Goal: Task Accomplishment & Management: Complete application form

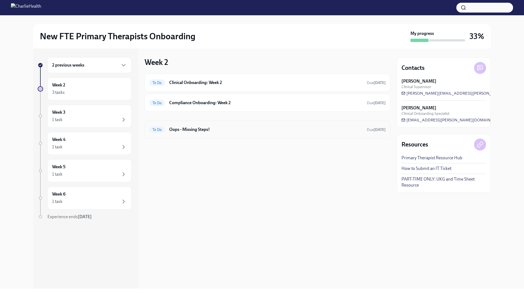
click at [207, 130] on h6 "Oops - Missing Steps!" at bounding box center [265, 130] width 193 height 6
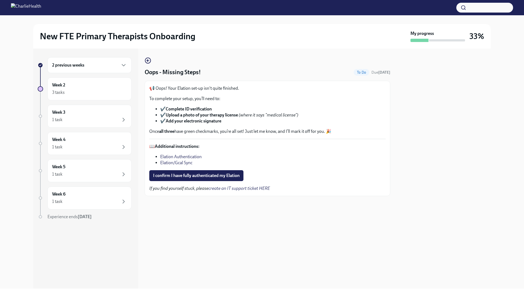
click at [205, 123] on strong "Add your electronic signature" at bounding box center [194, 121] width 56 height 5
click at [119, 63] on div "2 previous weeks" at bounding box center [89, 65] width 75 height 7
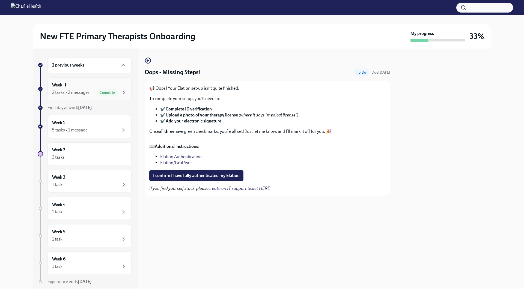
click at [108, 94] on span "Complete" at bounding box center [107, 93] width 22 height 4
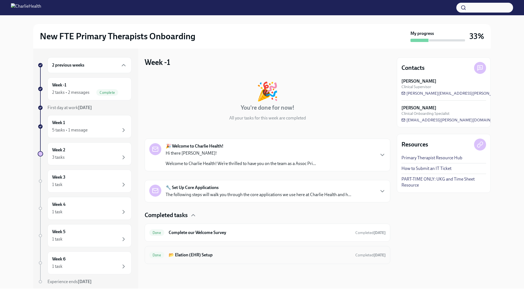
click at [201, 251] on div "Done 📂 Elation (EHR) Setup Completed 6 days ago" at bounding box center [267, 255] width 236 height 9
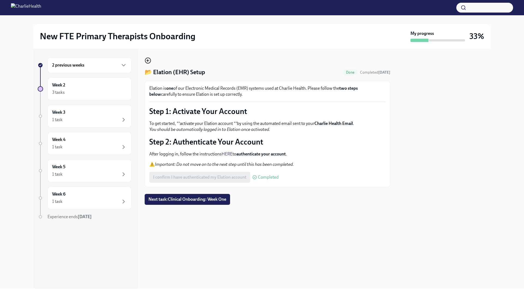
click at [149, 63] on circle "button" at bounding box center [147, 60] width 5 height 5
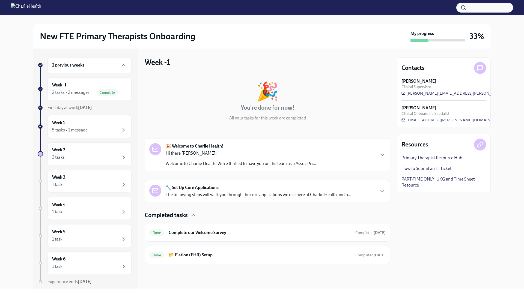
click at [206, 166] on p "Welcome to Charlie Health! We’re thrilled to have you on the team as a Assoc Pr…" at bounding box center [241, 164] width 150 height 6
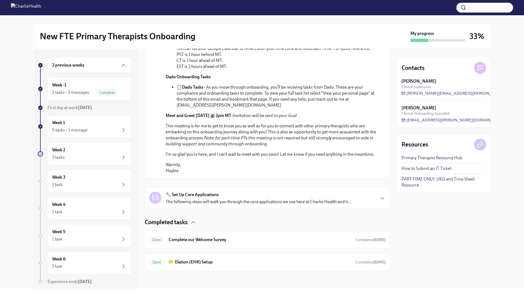
scroll to position [291, 0]
click at [98, 94] on span "Complete" at bounding box center [107, 93] width 22 height 4
click at [86, 121] on div "Week 1 5 tasks • 1 message" at bounding box center [89, 127] width 75 height 14
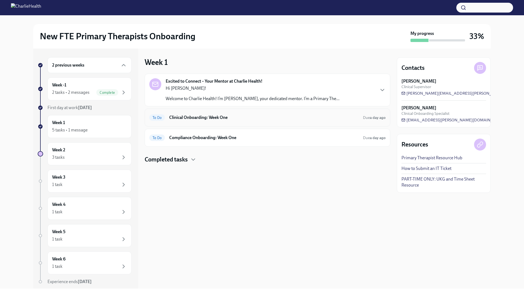
click at [185, 118] on h6 "Clinical Onboarding: Week One" at bounding box center [263, 118] width 189 height 6
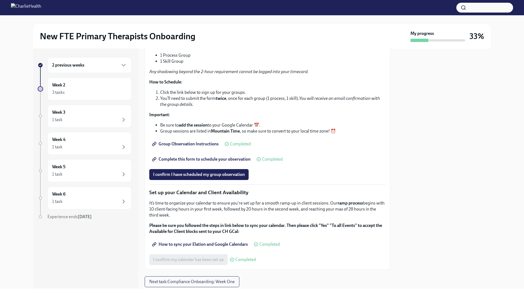
scroll to position [689, 0]
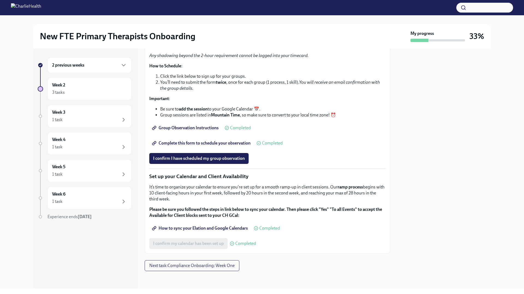
click at [221, 146] on span "Complete this form to schedule your observation" at bounding box center [201, 143] width 97 height 5
click at [195, 164] on button "I confirm I have scheduled my group observation" at bounding box center [198, 158] width 99 height 11
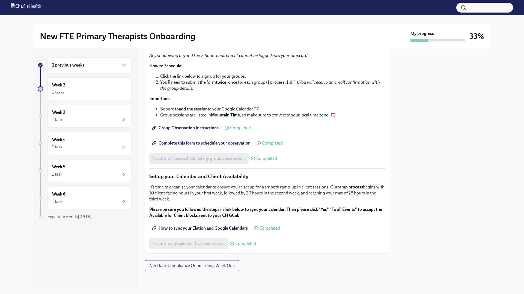
scroll to position [718, 0]
click at [182, 269] on button "Next task : Compliance Onboarding: Week One" at bounding box center [192, 265] width 95 height 11
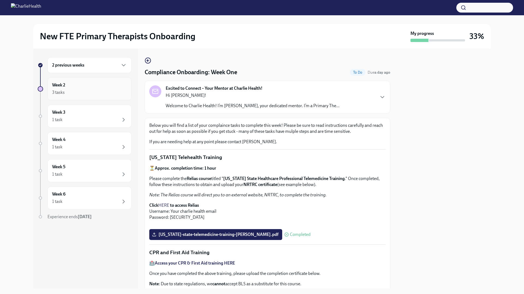
click at [109, 83] on div "Week 2 3 tasks" at bounding box center [89, 89] width 75 height 14
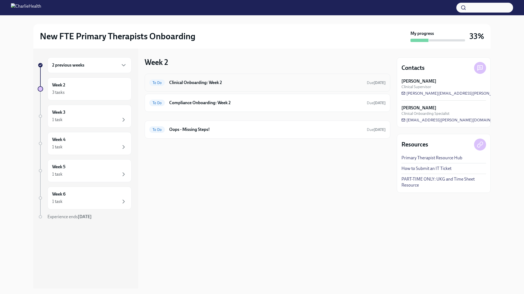
click at [192, 84] on h6 "Clinical Onboarding: Week 2" at bounding box center [265, 83] width 193 height 6
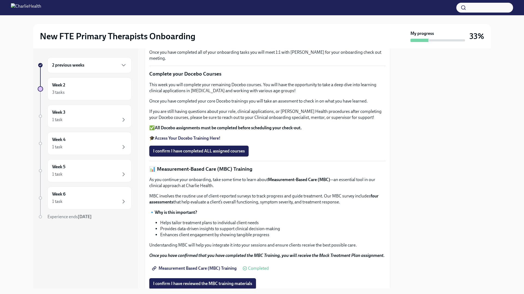
scroll to position [124, 0]
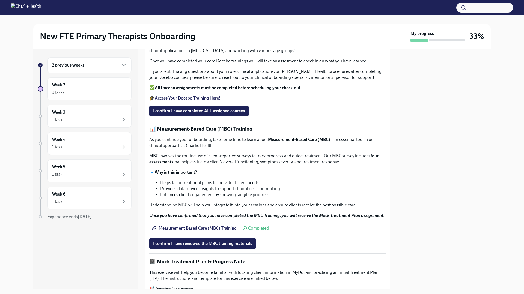
click at [202, 101] on strong "Access Your Docebo Training Here!" at bounding box center [188, 98] width 66 height 5
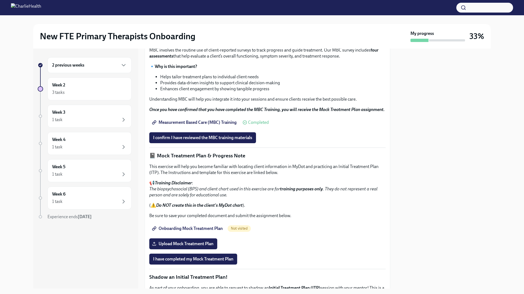
scroll to position [227, 0]
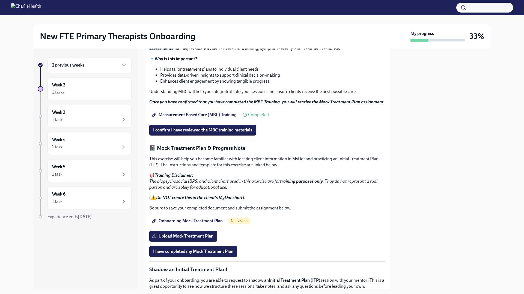
scroll to position [172, 0]
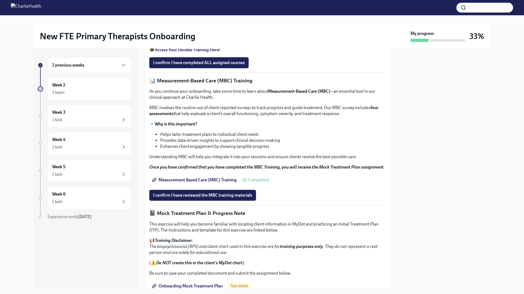
click at [214, 68] on button "I confirm I have completed ALL assigned courses" at bounding box center [198, 62] width 99 height 11
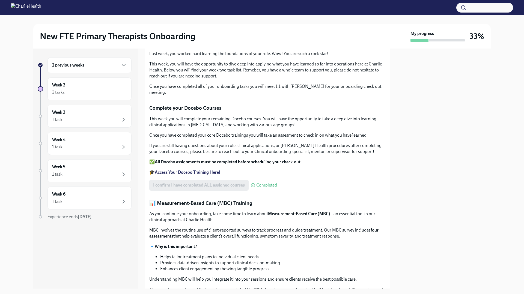
scroll to position [0, 0]
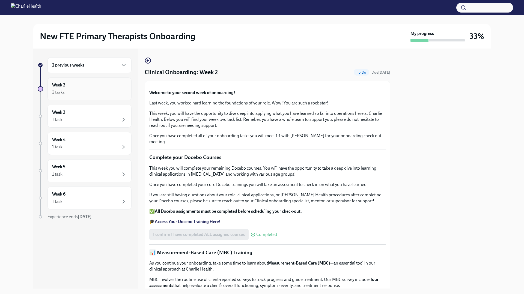
click at [100, 92] on div "3 tasks" at bounding box center [89, 92] width 75 height 7
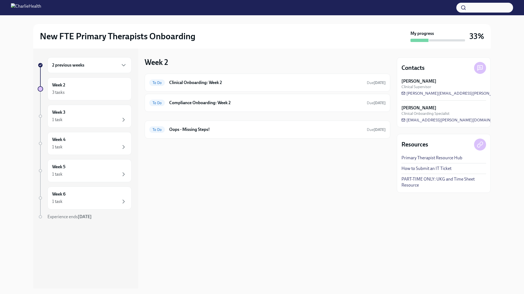
click at [96, 64] on div "2 previous weeks" at bounding box center [89, 65] width 75 height 7
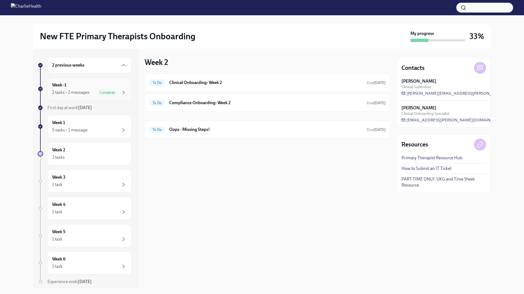
click at [90, 86] on div "Week -1 2 tasks • 2 messages Complete" at bounding box center [89, 89] width 75 height 14
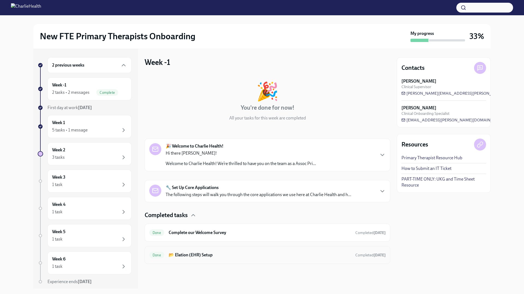
click at [191, 253] on h6 "📂 Elation (EHR) Setup" at bounding box center [260, 255] width 182 height 6
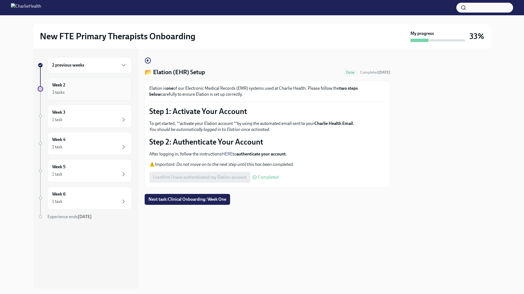
click at [84, 84] on div "Week 2 3 tasks" at bounding box center [89, 89] width 75 height 14
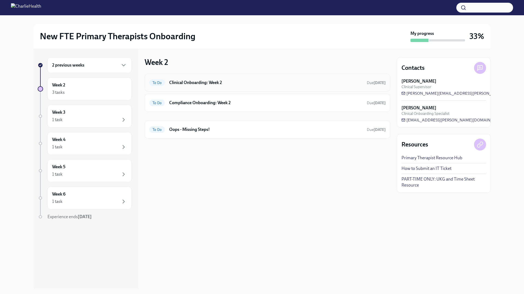
click at [203, 84] on h6 "Clinical Onboarding: Week 2" at bounding box center [265, 83] width 193 height 6
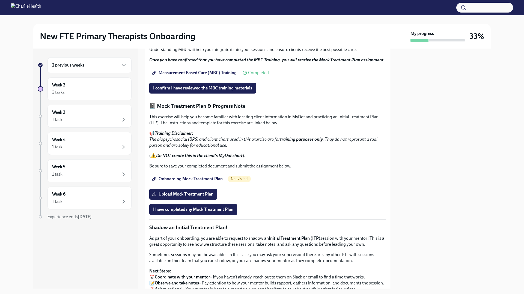
scroll to position [126, 0]
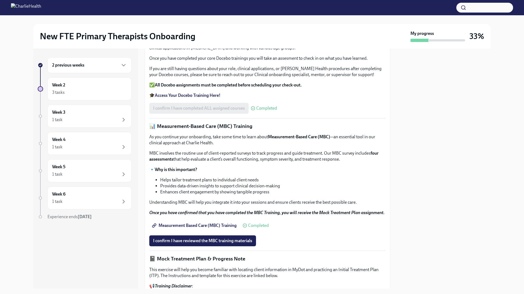
click at [198, 98] on strong "Access Your Docebo Training Here!" at bounding box center [188, 95] width 66 height 5
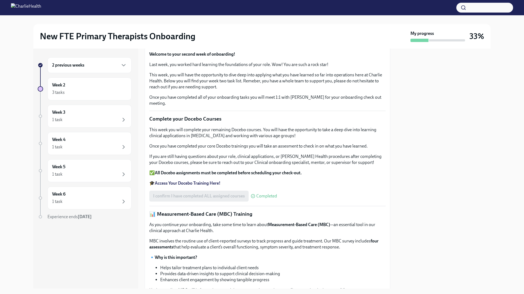
scroll to position [0, 0]
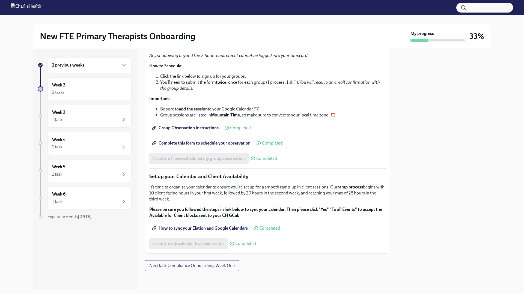
scroll to position [718, 0]
click at [210, 263] on span "Next task : Compliance Onboarding: Week One" at bounding box center [191, 265] width 85 height 5
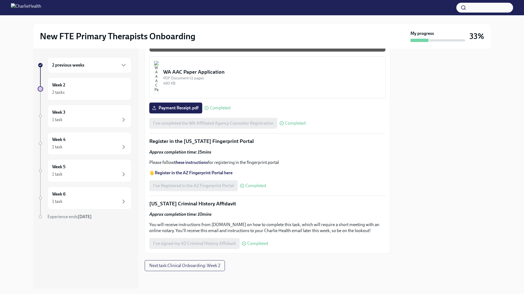
scroll to position [668, 0]
click at [206, 265] on span "Next task : Clinical Onboarding: Week 2" at bounding box center [184, 265] width 71 height 5
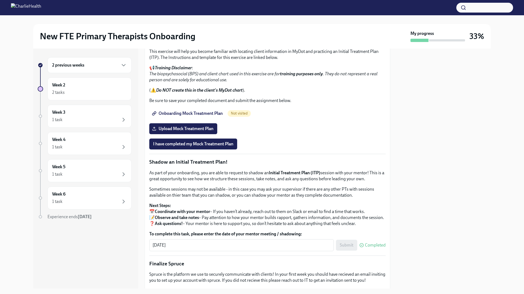
scroll to position [529, 0]
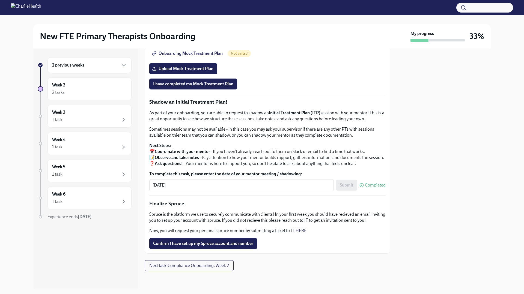
click at [208, 242] on span "Confirm I have set up my Spruce account and number" at bounding box center [203, 243] width 100 height 5
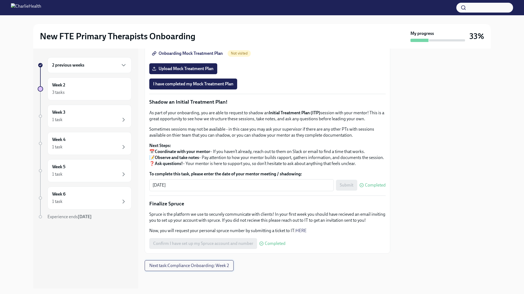
click at [195, 266] on span "Next task : Compliance Onboarding: Week 2" at bounding box center [189, 265] width 80 height 5
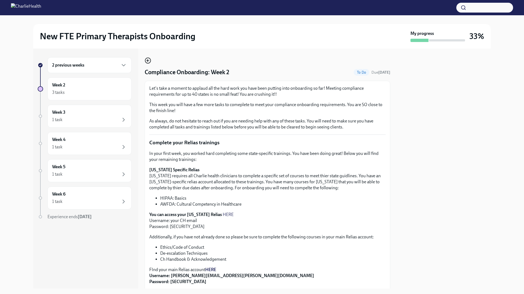
click at [147, 62] on icon "button" at bounding box center [148, 60] width 7 height 7
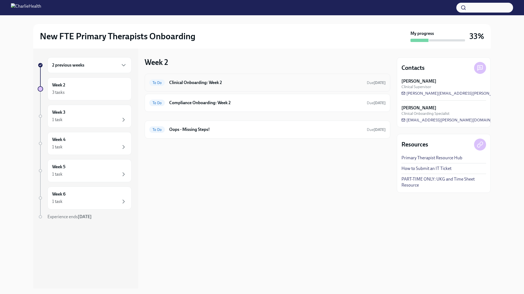
click at [221, 82] on h6 "Clinical Onboarding: Week 2" at bounding box center [265, 83] width 193 height 6
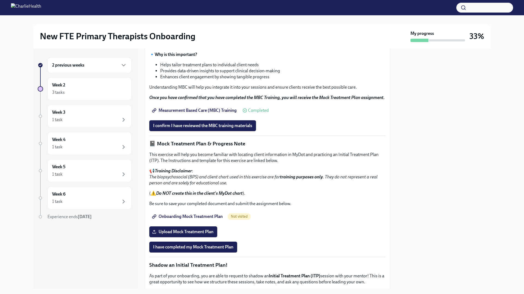
scroll to position [383, 0]
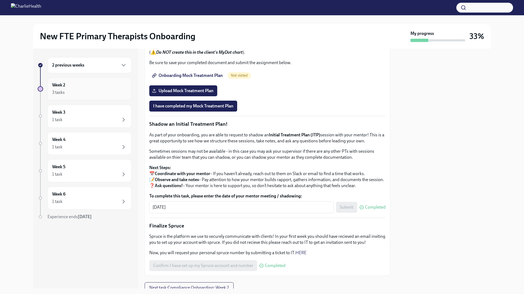
click at [86, 91] on div "3 tasks" at bounding box center [89, 92] width 75 height 7
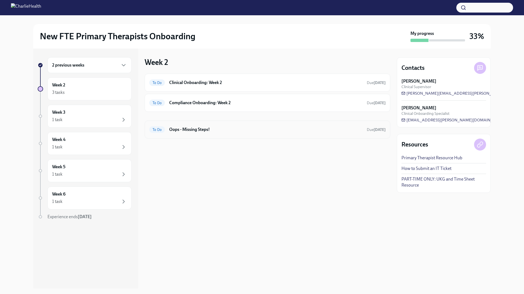
click at [182, 125] on div "To Do Oops - Missing Steps! Due [DATE]" at bounding box center [268, 130] width 246 height 18
click at [188, 132] on h6 "Oops - Missing Steps!" at bounding box center [265, 130] width 193 height 6
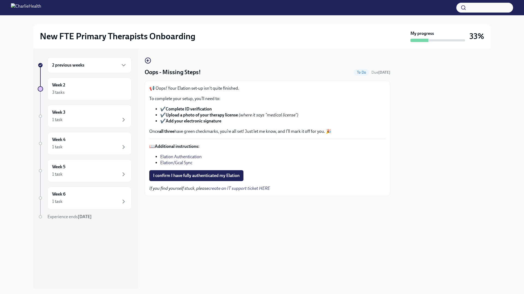
click at [185, 156] on link "Elation Authentication" at bounding box center [181, 156] width 42 height 5
drag, startPoint x: 172, startPoint y: 105, endPoint x: 215, endPoint y: 119, distance: 45.6
click at [215, 119] on div "📢 Oops! Your Elation set-up isn't quite finished. To complete your setup, you’l…" at bounding box center [267, 109] width 236 height 49
click at [239, 122] on li "✔️ Add your electronic signature" at bounding box center [273, 121] width 226 height 6
click at [97, 70] on div "2 previous weeks" at bounding box center [90, 65] width 84 height 16
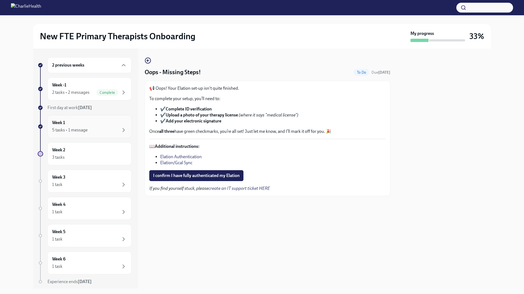
click at [83, 126] on div "Week 1 5 tasks • 1 message" at bounding box center [89, 127] width 75 height 14
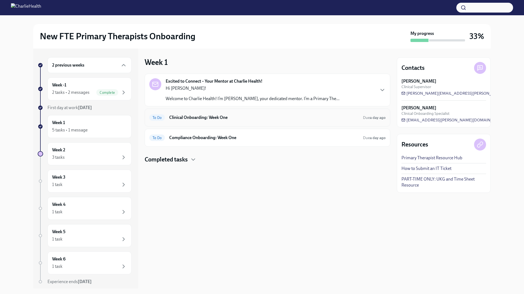
click at [154, 121] on div "To Do Clinical Onboarding: Week One Due a day ago" at bounding box center [267, 117] width 236 height 9
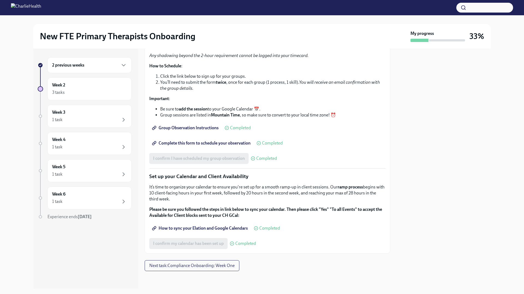
scroll to position [718, 0]
click at [87, 67] on div "2 previous weeks" at bounding box center [89, 65] width 75 height 7
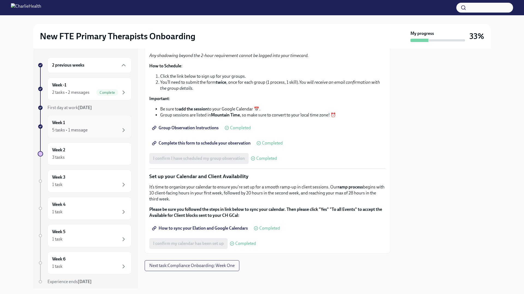
click at [93, 127] on div "5 tasks • 1 message" at bounding box center [89, 130] width 75 height 7
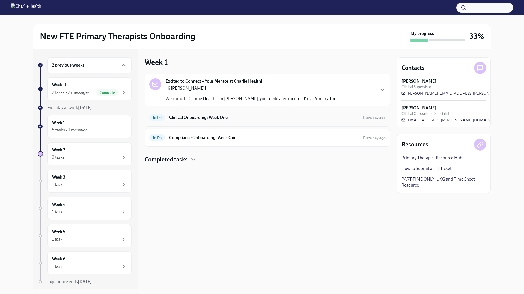
click at [167, 114] on div "To Do Clinical Onboarding: Week One Due a day ago" at bounding box center [267, 117] width 236 height 9
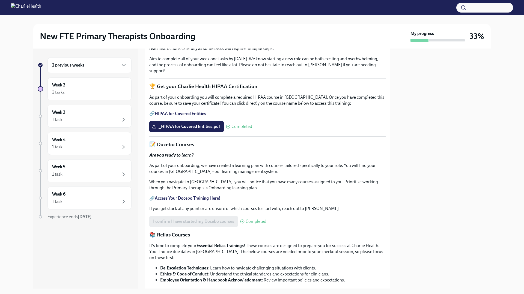
scroll to position [291, 0]
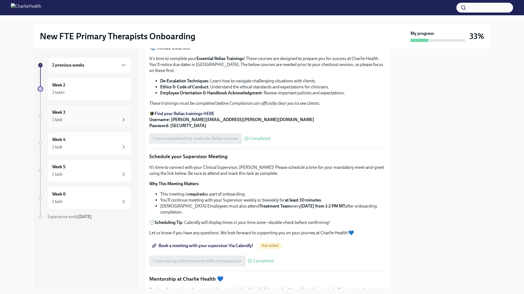
click at [69, 128] on div "Week 3 1 task" at bounding box center [90, 116] width 84 height 23
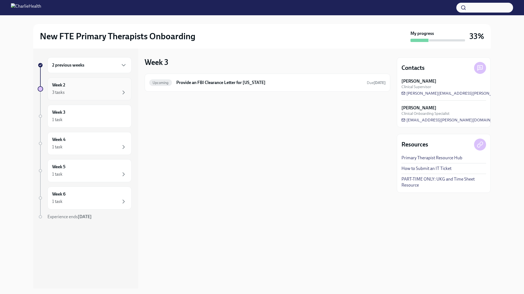
click at [72, 88] on div "Week 2 3 tasks" at bounding box center [89, 89] width 75 height 14
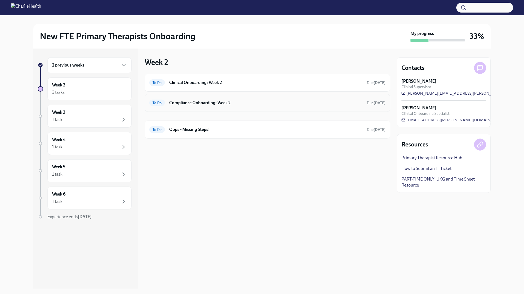
click at [182, 105] on h6 "Compliance Onboarding: Week 2" at bounding box center [265, 103] width 193 height 6
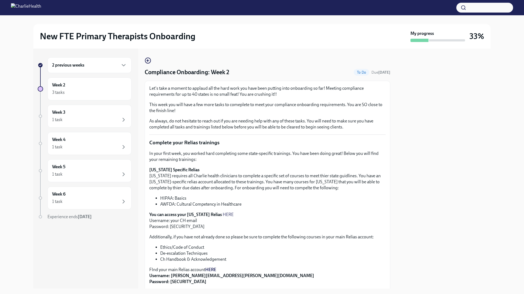
click at [143, 60] on div "2 previous weeks Week 2 3 tasks Week 3 1 task Week 4 1 task Week 5 1 task Week …" at bounding box center [262, 169] width 458 height 240
click at [149, 60] on icon "button" at bounding box center [148, 60] width 7 height 7
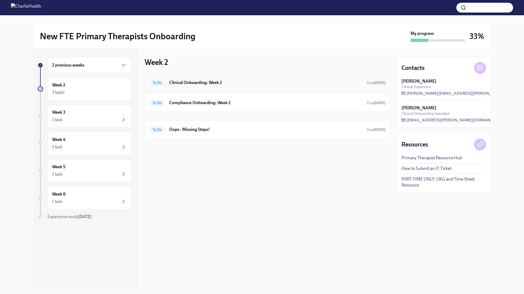
click at [179, 78] on div "To Do Clinical Onboarding: Week 2 Due [DATE]" at bounding box center [268, 83] width 246 height 18
click at [179, 80] on h6 "Clinical Onboarding: Week 2" at bounding box center [265, 83] width 193 height 6
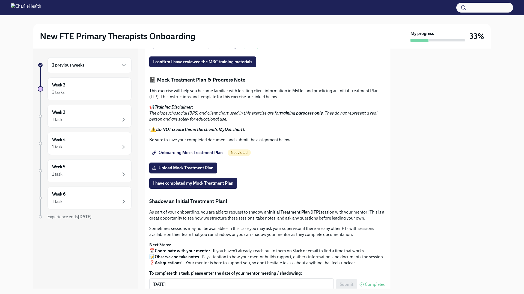
scroll to position [414, 0]
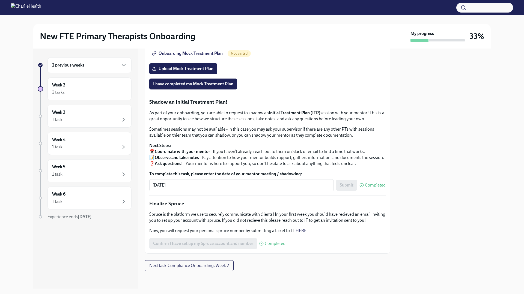
click at [219, 56] on span "Onboarding Mock Treatment Plan" at bounding box center [188, 53] width 70 height 5
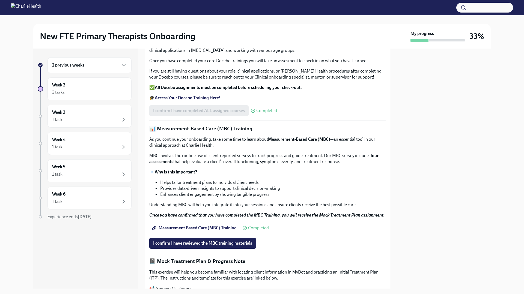
scroll to position [248, 0]
